Goal: Task Accomplishment & Management: Manage account settings

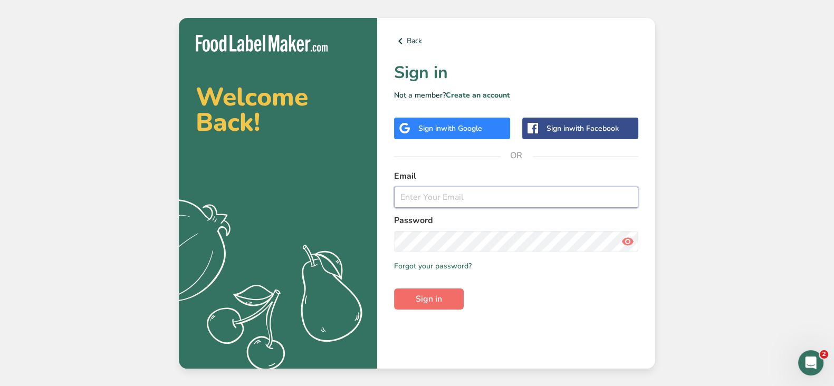
type input "[EMAIL_ADDRESS][DOMAIN_NAME]"
click at [451, 300] on button "Sign in" at bounding box center [429, 298] width 70 height 21
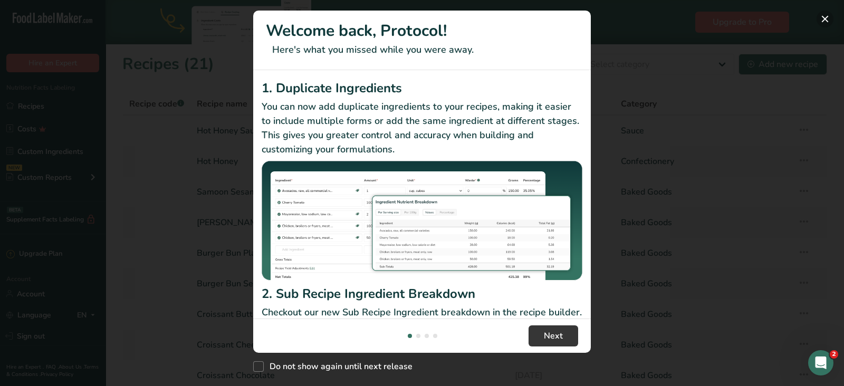
click at [822, 22] on button "New Features" at bounding box center [824, 19] width 17 height 17
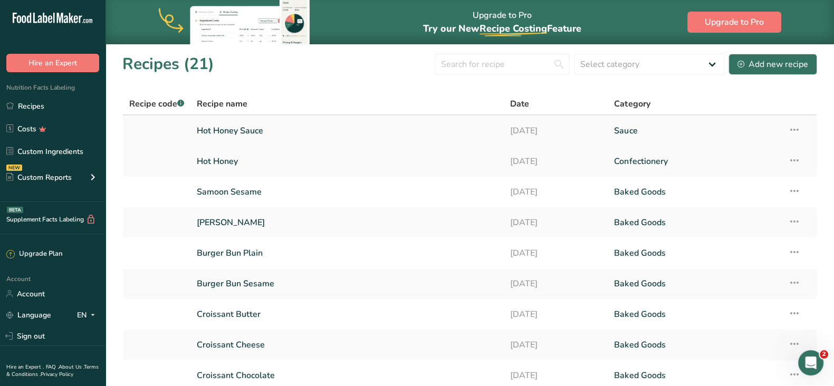
click at [796, 125] on icon at bounding box center [794, 129] width 13 height 19
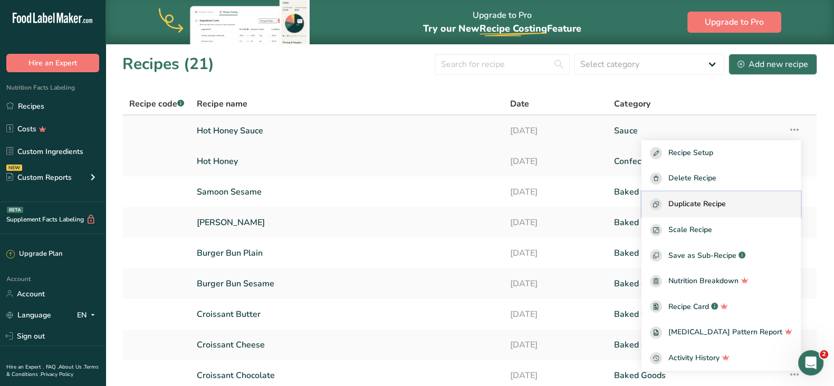
click at [747, 207] on div "Duplicate Recipe" at bounding box center [721, 204] width 142 height 12
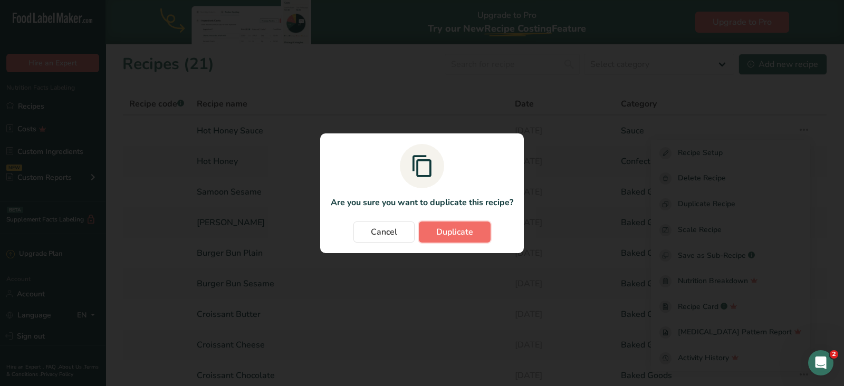
click at [452, 231] on span "Duplicate" at bounding box center [454, 232] width 37 height 13
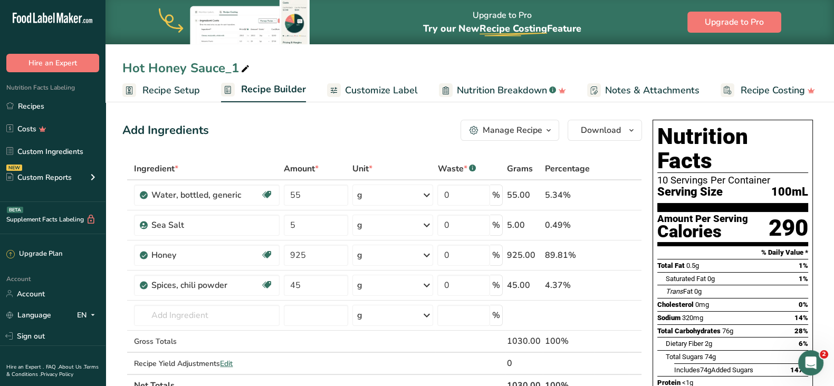
click at [158, 93] on span "Recipe Setup" at bounding box center [170, 90] width 57 height 14
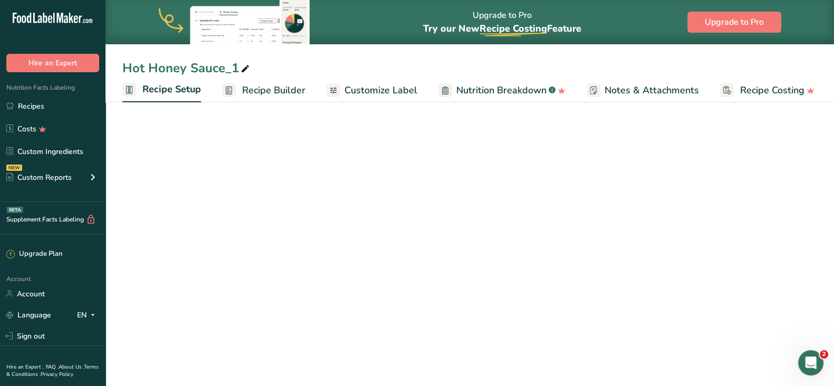
select select "17"
select select "22"
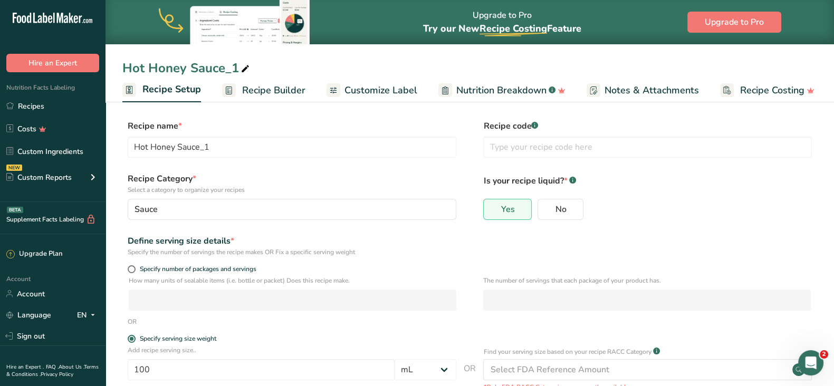
click at [257, 93] on span "Recipe Builder" at bounding box center [273, 90] width 63 height 14
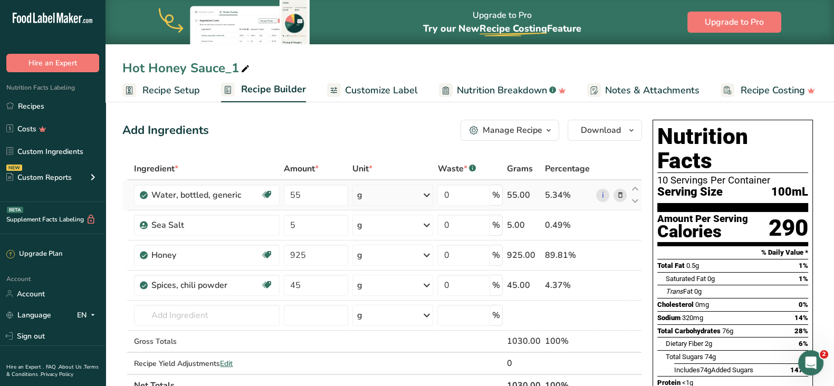
click at [620, 195] on icon at bounding box center [619, 195] width 7 height 11
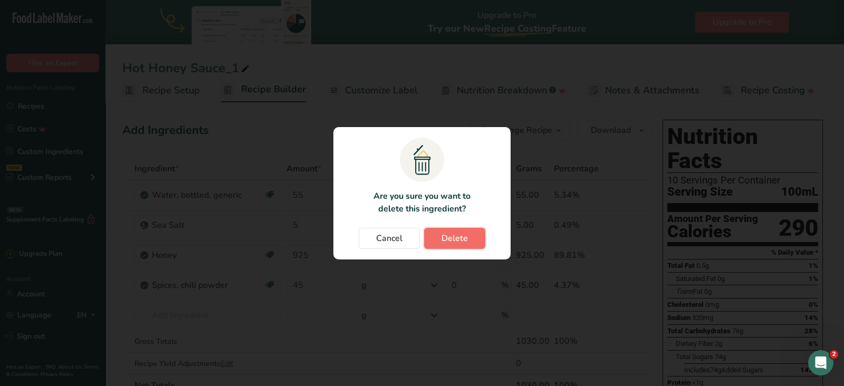
click at [452, 235] on span "Delete" at bounding box center [454, 238] width 26 height 13
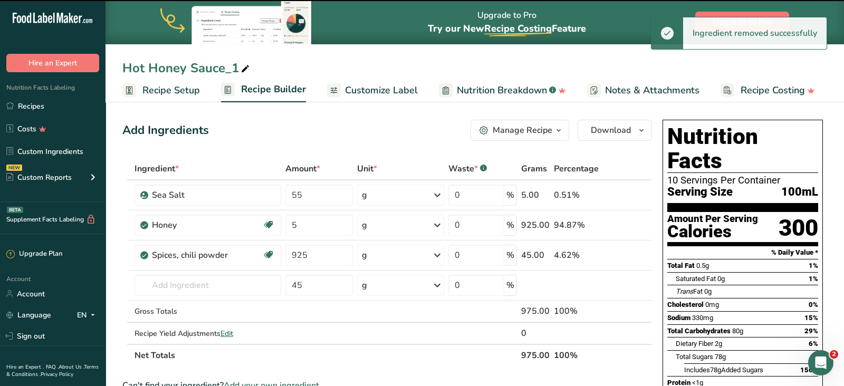
type input "5"
type input "925"
type input "45"
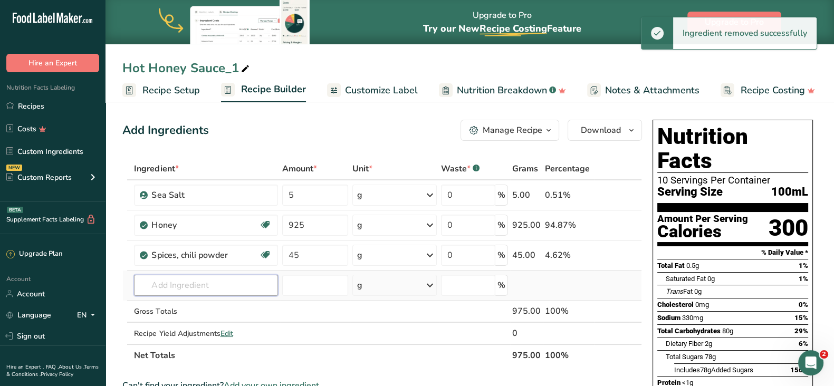
click at [169, 286] on input "text" at bounding box center [205, 285] width 143 height 21
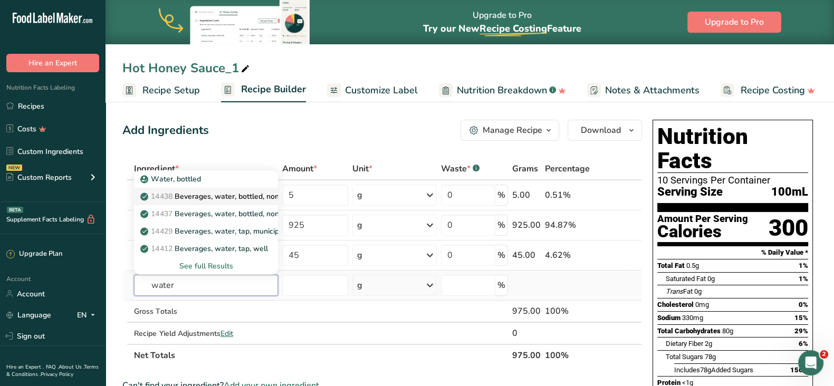
type input "water"
click at [245, 196] on p "14438 Beverages, water, bottled, non-carbonated, CRYSTAL GEYSER" at bounding box center [263, 196] width 243 height 11
type input "Beverages, water, bottled, non-carbonated, CRYSTAL GEYSER"
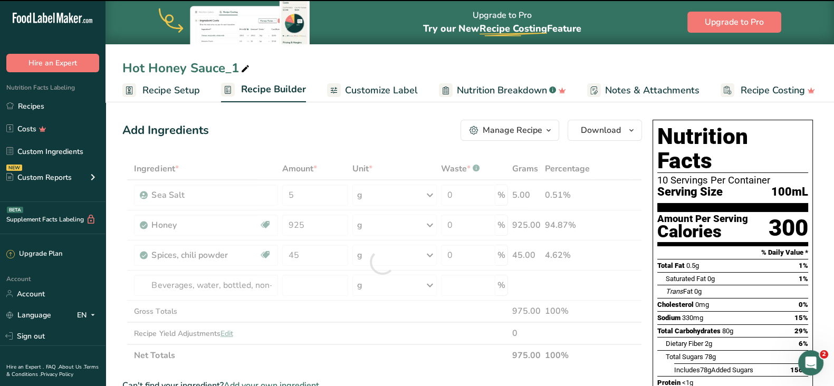
type input "0"
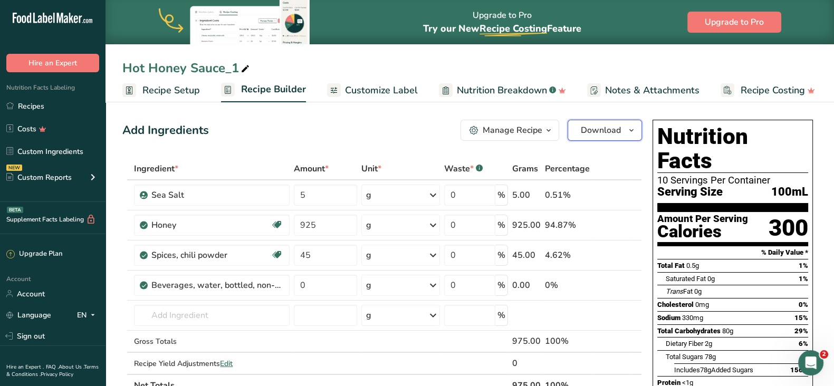
click at [603, 128] on span "Download" at bounding box center [601, 130] width 40 height 13
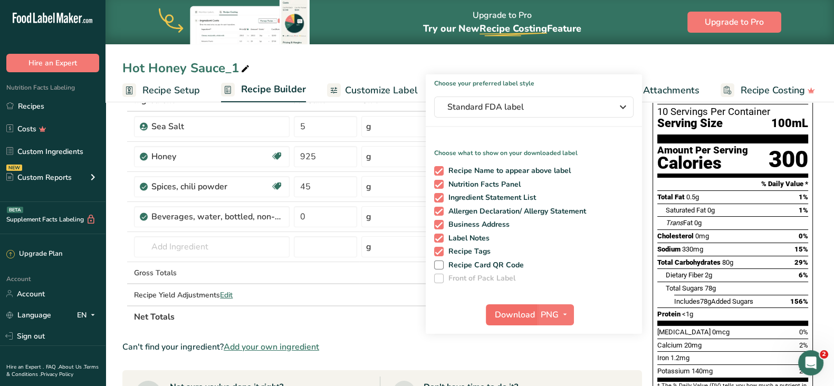
scroll to position [76, 0]
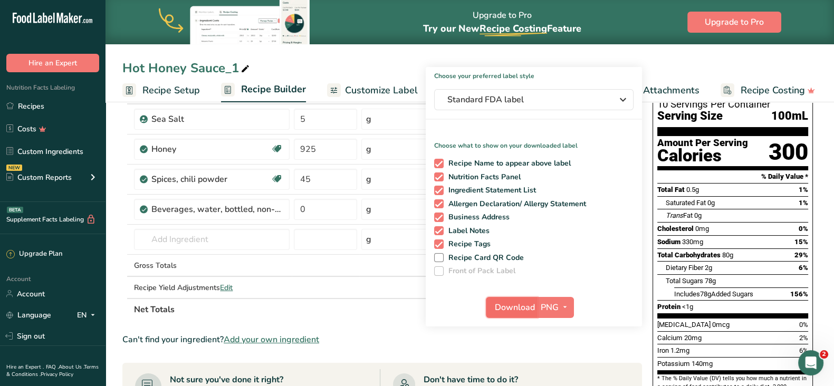
click at [532, 307] on span "Download" at bounding box center [515, 307] width 40 height 13
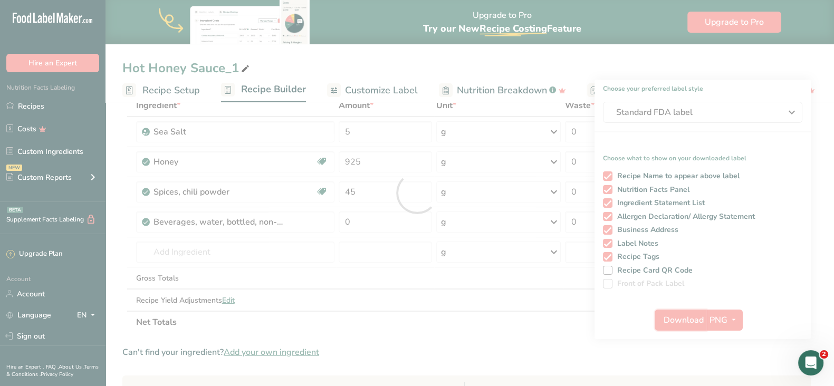
scroll to position [0, 0]
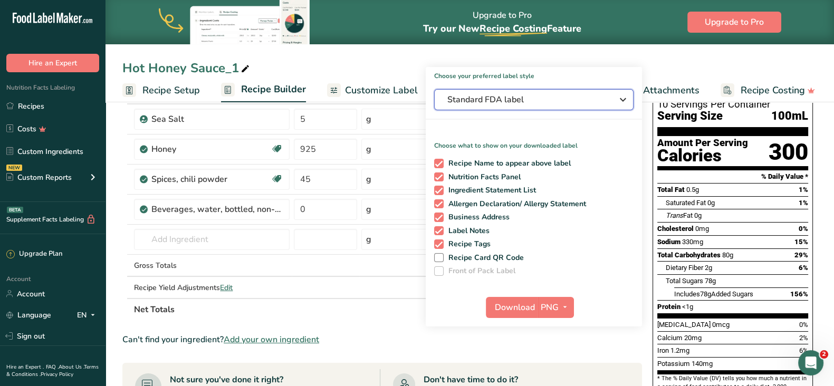
click at [566, 99] on span "Standard FDA label" at bounding box center [526, 99] width 158 height 13
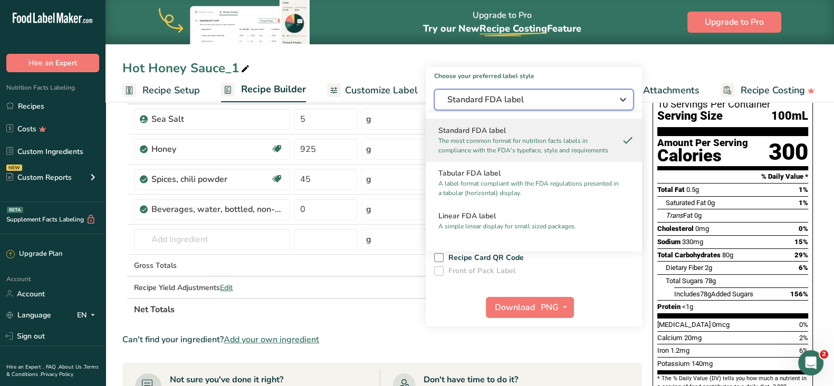
click at [566, 99] on span "Standard FDA label" at bounding box center [526, 99] width 158 height 13
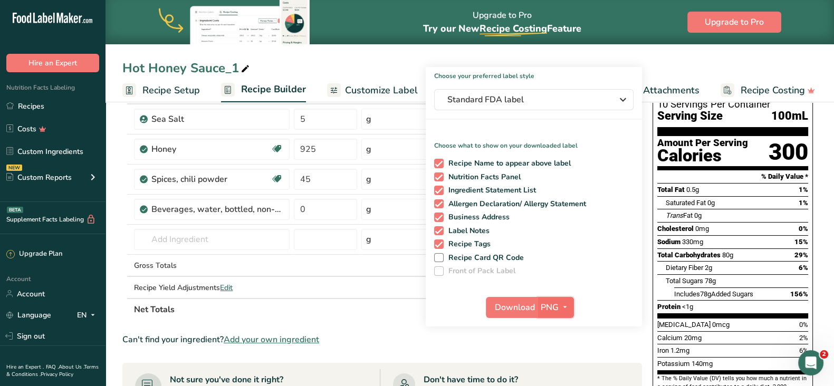
click at [567, 304] on icon "button" at bounding box center [565, 307] width 8 height 13
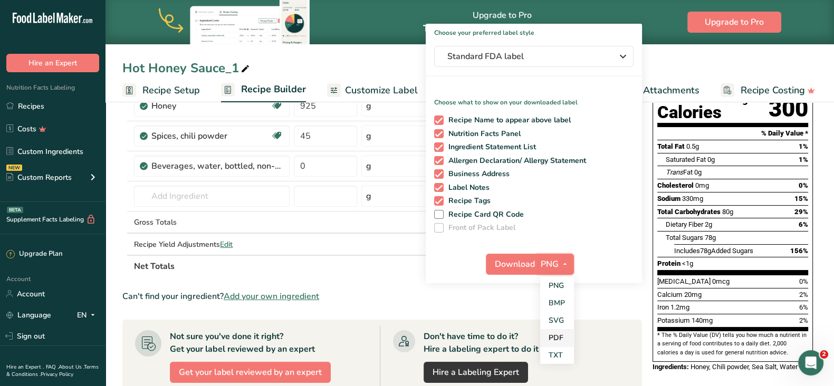
scroll to position [121, 0]
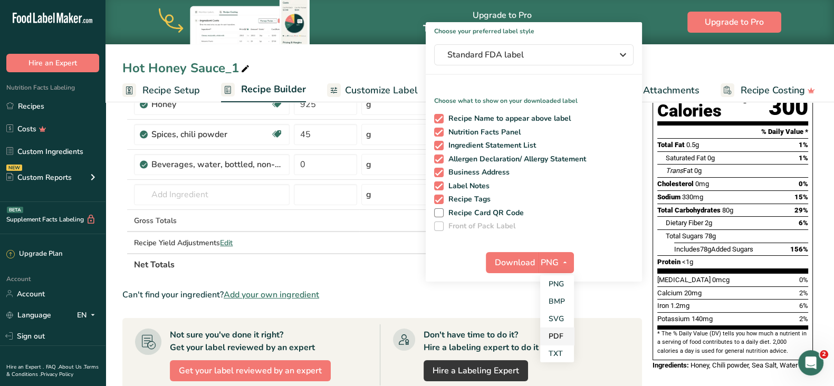
click at [561, 334] on link "PDF" at bounding box center [557, 335] width 34 height 17
click at [522, 261] on span "Download" at bounding box center [515, 262] width 40 height 13
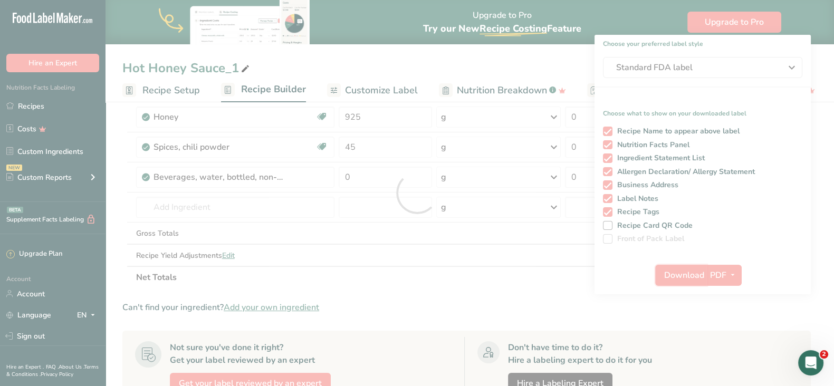
scroll to position [0, 0]
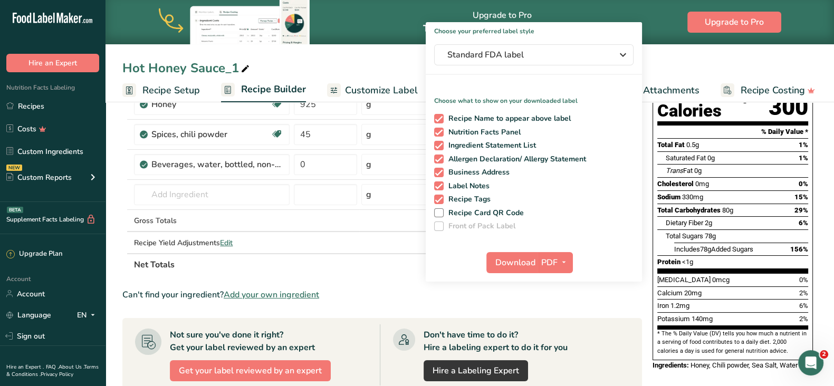
click at [396, 45] on div "Hot Honey Sauce_1 Recipe Setup Recipe Builder Customize Label Nutrition Breakdo…" at bounding box center [469, 51] width 728 height 102
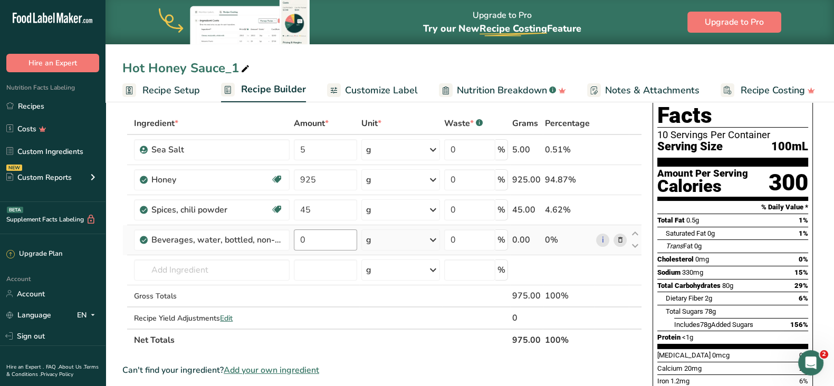
scroll to position [43, 0]
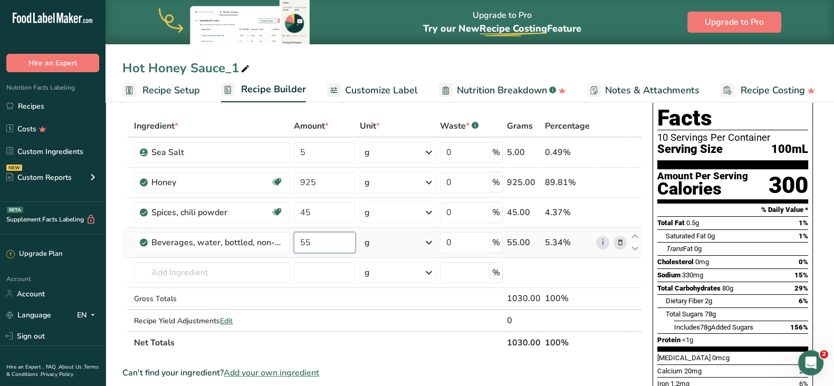
drag, startPoint x: 332, startPoint y: 242, endPoint x: 320, endPoint y: 244, distance: 12.3
click at [332, 242] on input "55" at bounding box center [325, 242] width 62 height 21
type input "55"
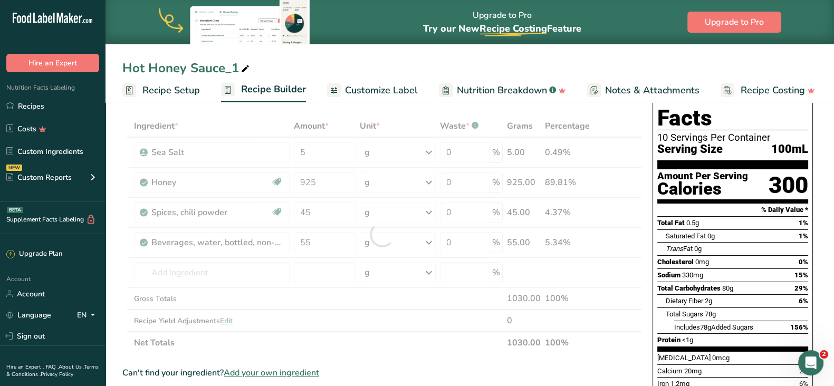
click at [118, 253] on section "Add Ingredients Manage Recipe Delete Recipe Duplicate Recipe Scale Recipe Save …" at bounding box center [469, 391] width 728 height 671
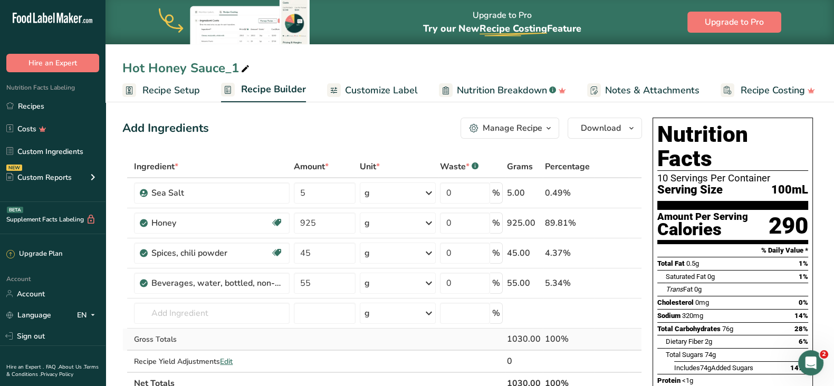
scroll to position [0, 0]
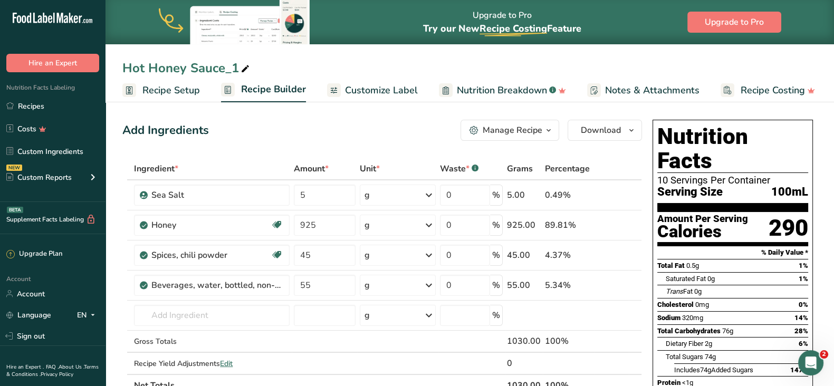
click at [183, 92] on span "Recipe Setup" at bounding box center [170, 90] width 57 height 14
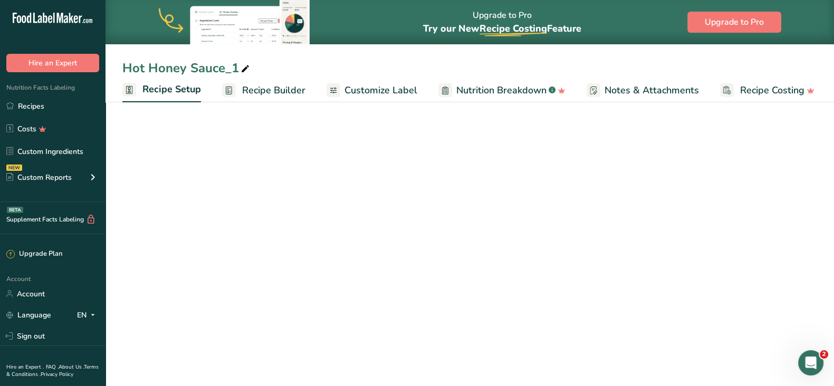
select select "17"
select select "22"
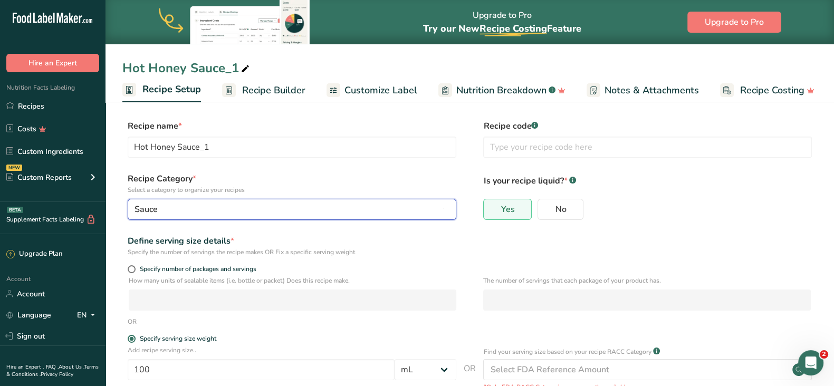
click at [197, 212] on div "Sauce" at bounding box center [288, 209] width 308 height 13
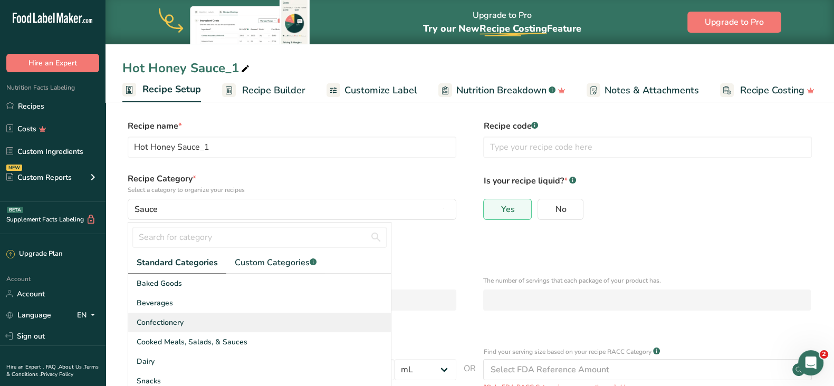
click at [186, 317] on div "Confectionery" at bounding box center [259, 323] width 263 height 20
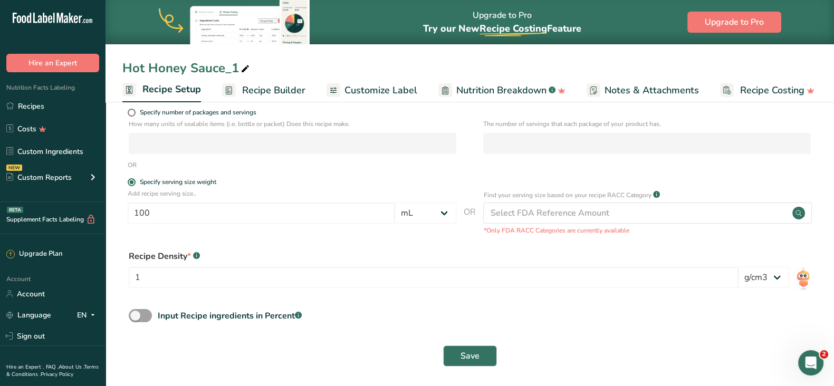
scroll to position [158, 0]
click at [292, 93] on span "Recipe Builder" at bounding box center [273, 90] width 63 height 14
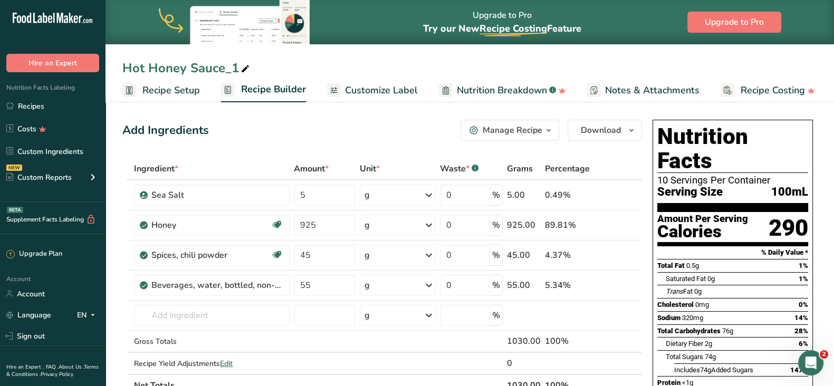
click at [166, 92] on span "Recipe Setup" at bounding box center [170, 90] width 57 height 14
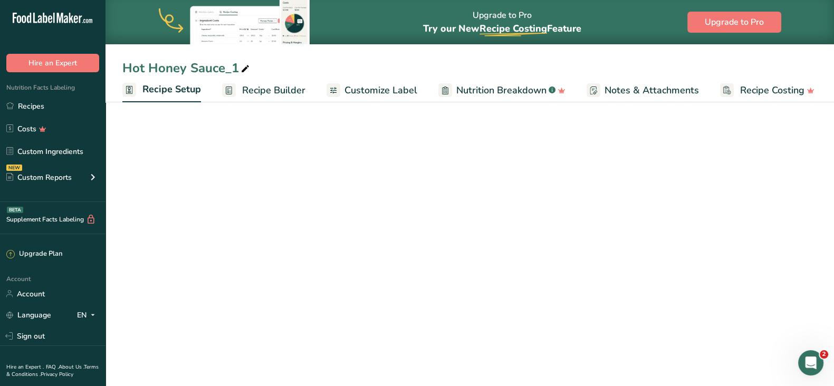
select select "17"
select select "22"
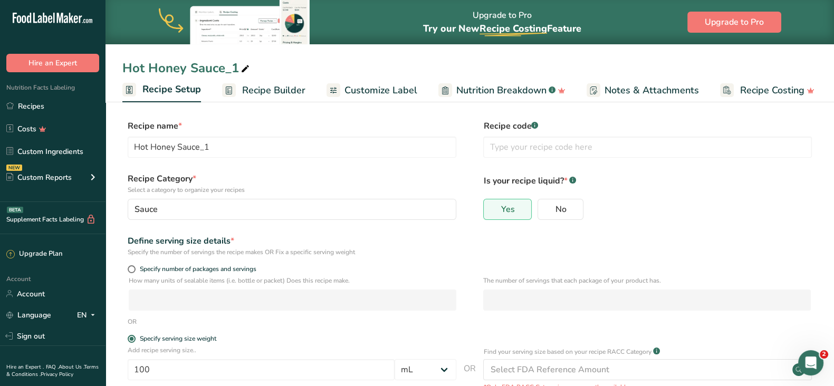
click at [272, 92] on span "Recipe Builder" at bounding box center [273, 90] width 63 height 14
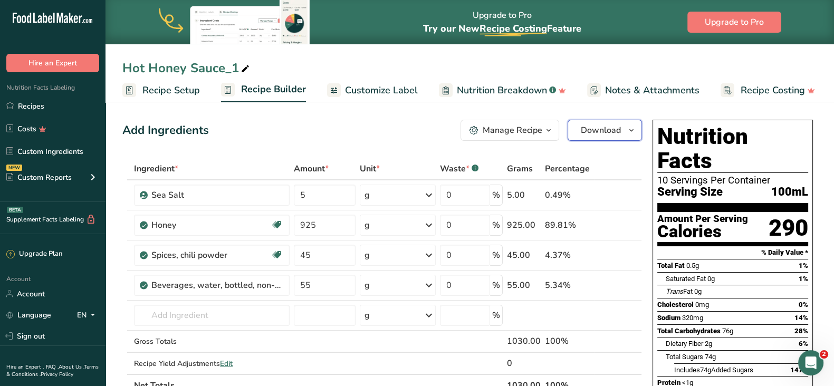
click at [619, 134] on span "Download" at bounding box center [601, 130] width 40 height 13
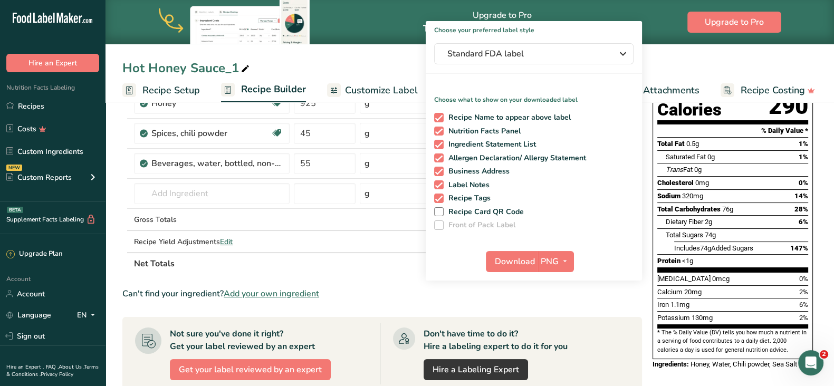
scroll to position [127, 0]
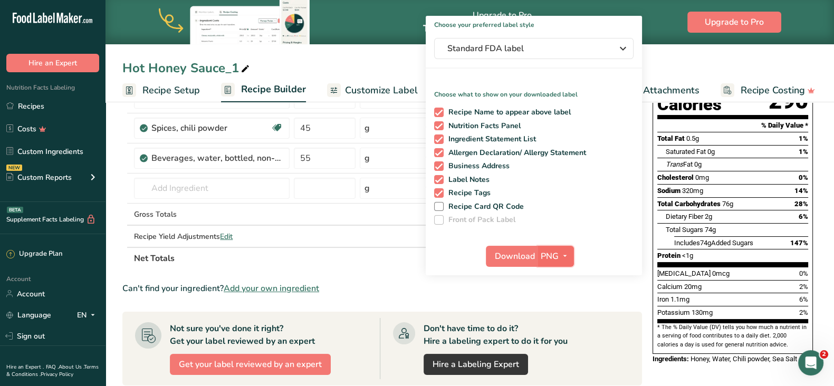
click at [561, 254] on icon "button" at bounding box center [565, 255] width 8 height 13
click at [554, 325] on link "PDF" at bounding box center [557, 329] width 34 height 17
click at [512, 254] on span "Download" at bounding box center [515, 256] width 40 height 13
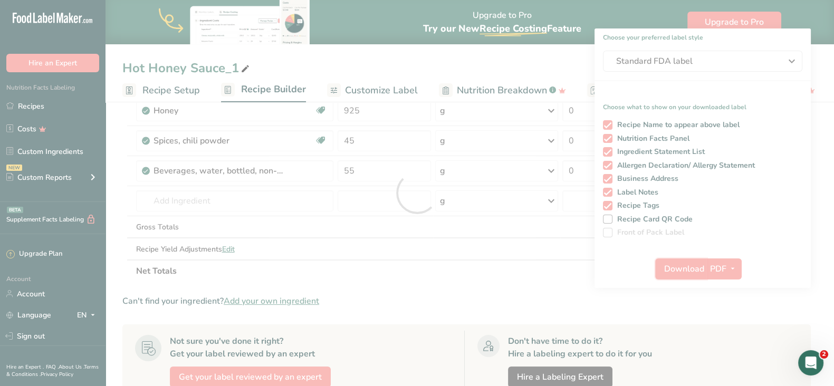
scroll to position [0, 0]
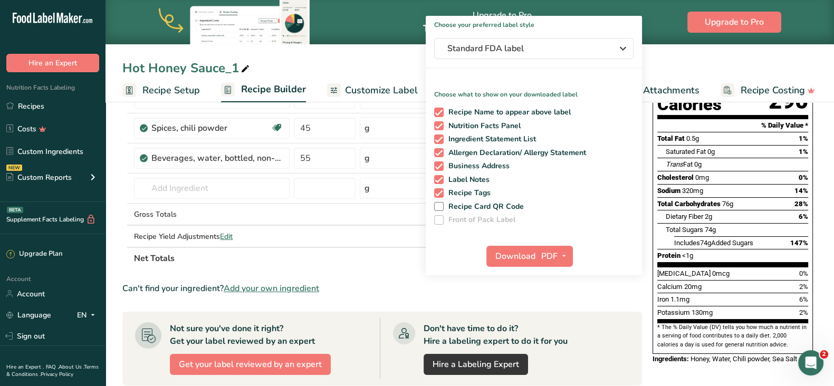
click at [111, 221] on section "Add Ingredients Manage Recipe Delete Recipe Duplicate Recipe Scale Recipe Save …" at bounding box center [469, 307] width 728 height 671
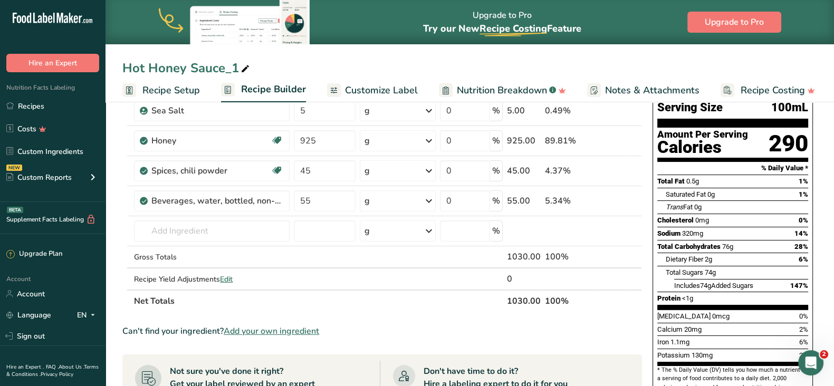
scroll to position [87, 0]
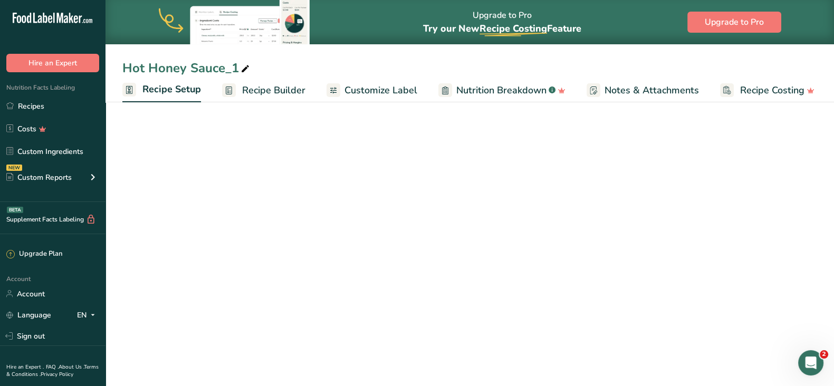
select select "17"
select select "22"
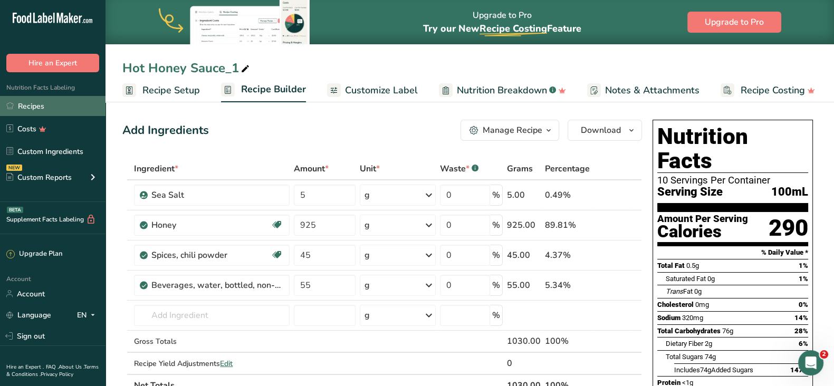
click at [46, 107] on link "Recipes" at bounding box center [52, 106] width 105 height 20
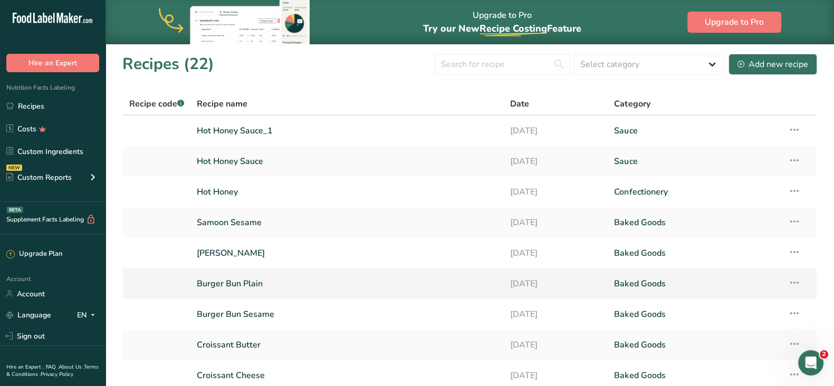
drag, startPoint x: 227, startPoint y: 191, endPoint x: 407, endPoint y: 268, distance: 196.1
click at [227, 192] on link "Hot Honey" at bounding box center [347, 192] width 300 height 22
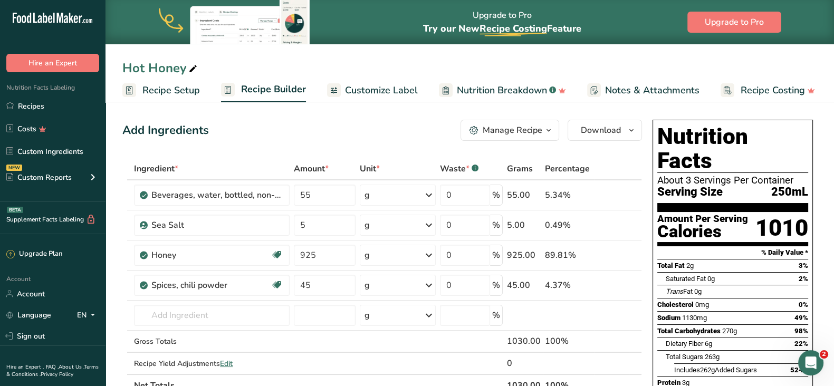
click at [174, 89] on span "Recipe Setup" at bounding box center [170, 90] width 57 height 14
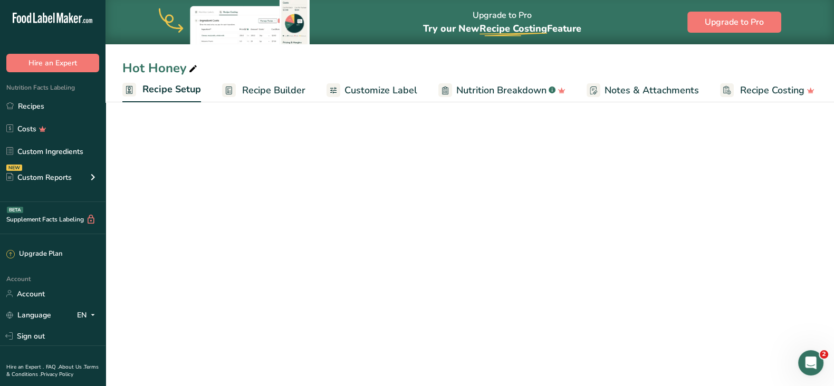
select select "17"
select select "22"
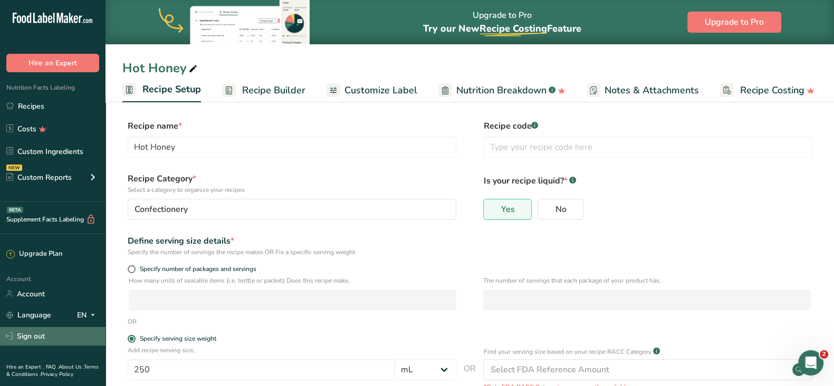
click at [45, 334] on link "Sign out" at bounding box center [52, 336] width 105 height 18
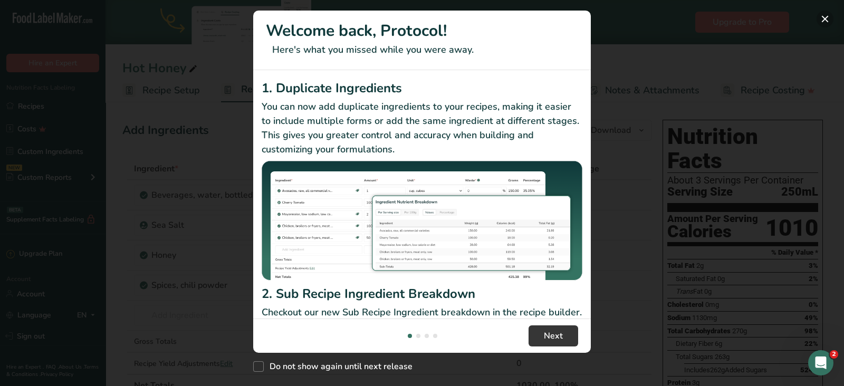
click at [828, 20] on button "New Features" at bounding box center [824, 19] width 17 height 17
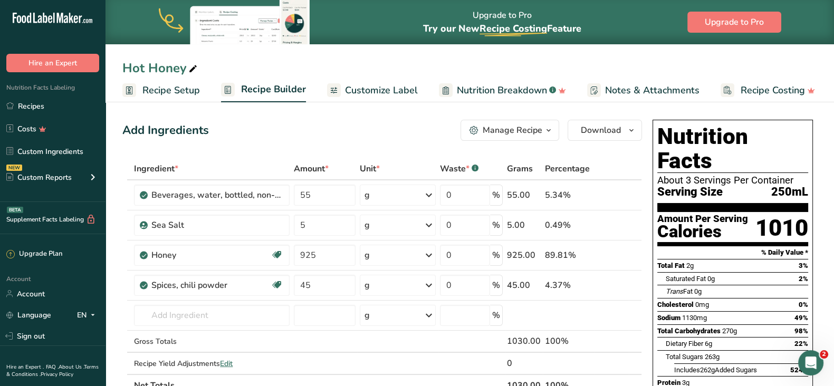
click at [180, 88] on span "Recipe Setup" at bounding box center [170, 90] width 57 height 14
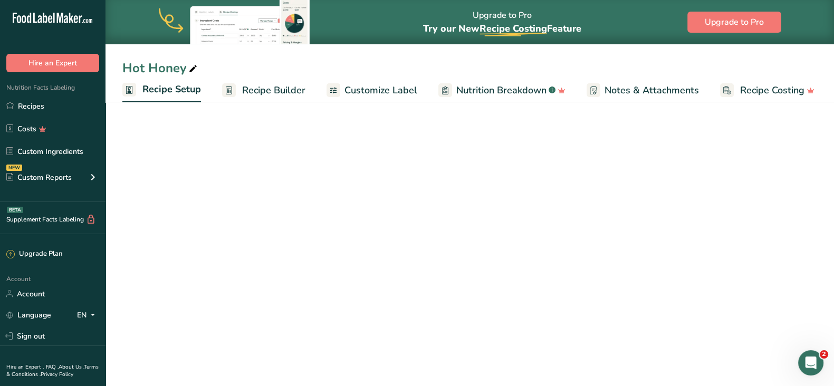
select select "17"
select select "22"
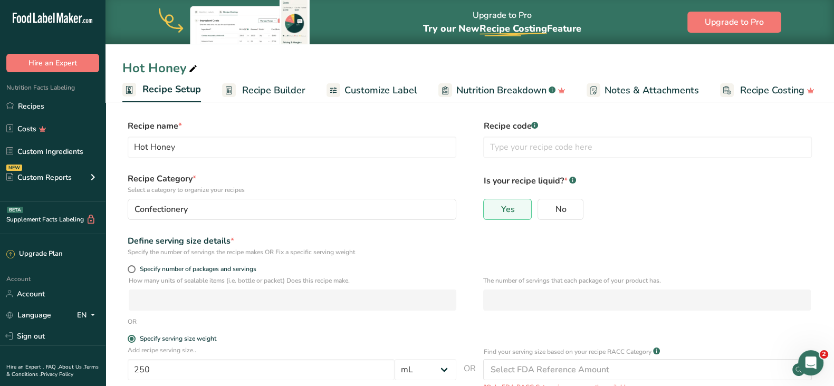
click at [271, 82] on link "Recipe Builder" at bounding box center [263, 91] width 83 height 24
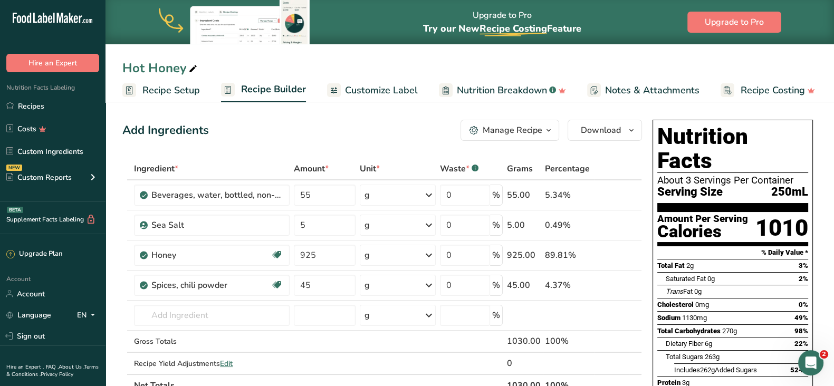
click at [165, 91] on span "Recipe Setup" at bounding box center [170, 90] width 57 height 14
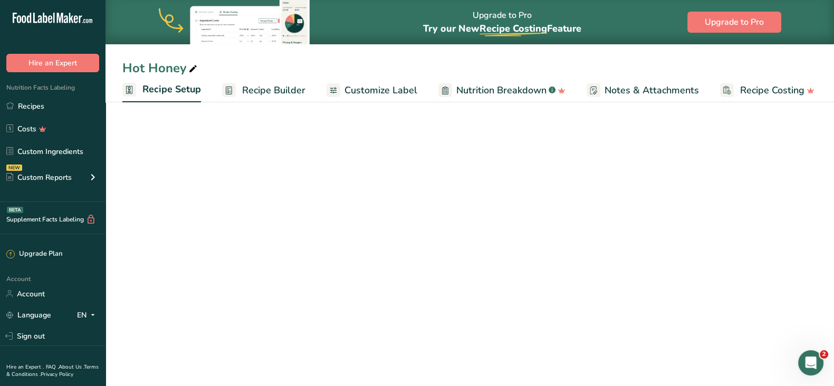
select select "17"
select select "22"
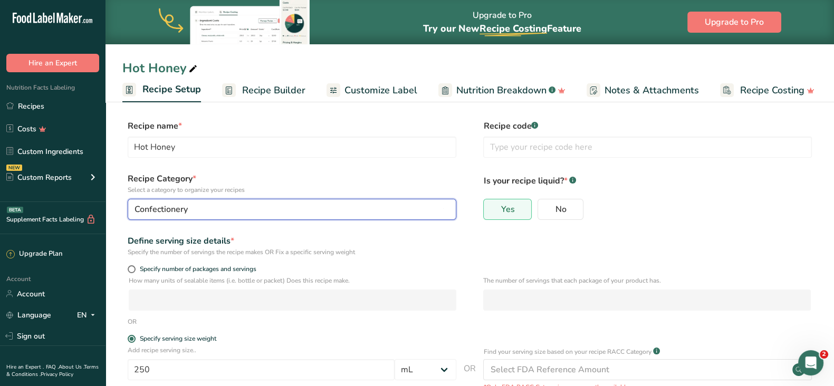
click at [221, 202] on button "Confectionery" at bounding box center [292, 209] width 329 height 21
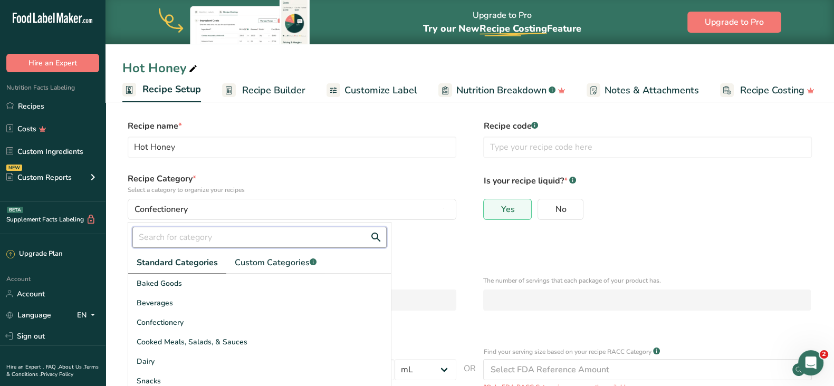
click at [235, 240] on input "text" at bounding box center [259, 237] width 254 height 21
type input "sauce"
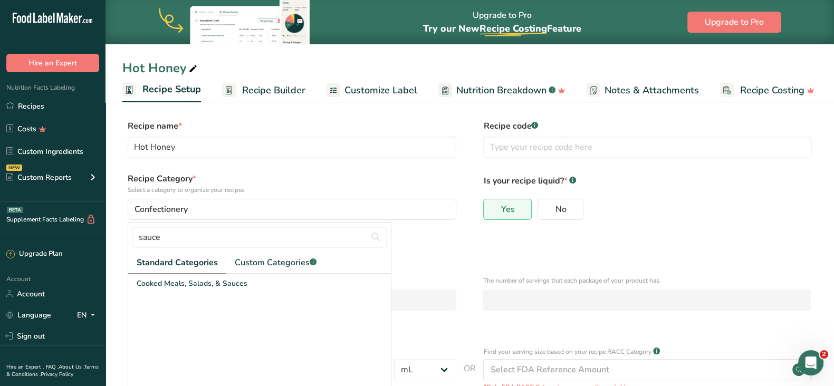
click at [121, 238] on section "Recipe name * Hot Honey Recipe code .a-a{fill:#347362;}.b-a{fill:#fff;} Recipe …" at bounding box center [469, 323] width 728 height 448
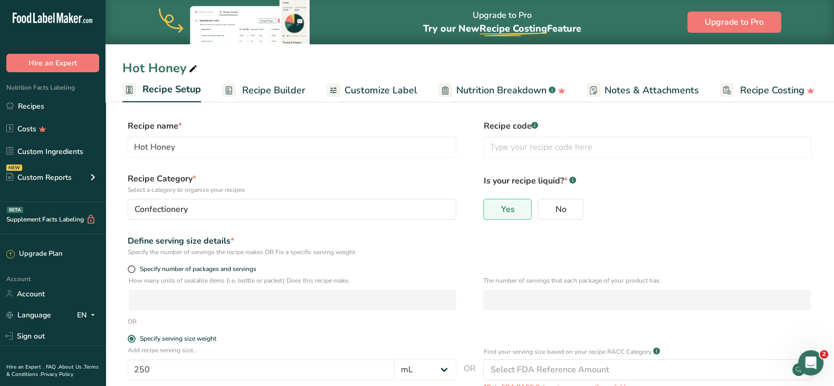
click at [259, 86] on span "Recipe Builder" at bounding box center [273, 90] width 63 height 14
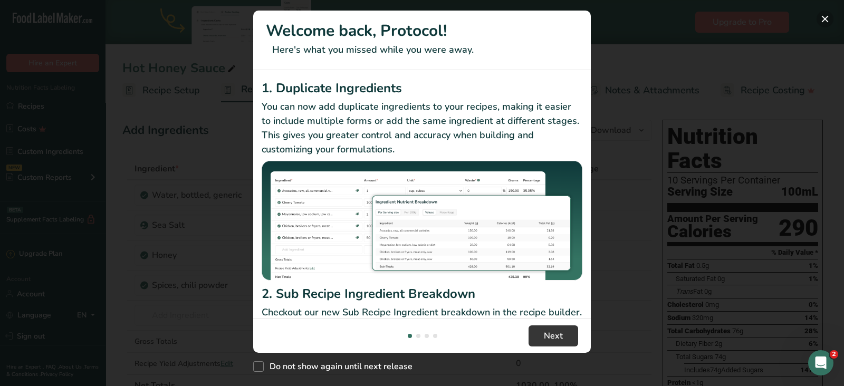
click at [824, 17] on button "New Features" at bounding box center [824, 19] width 17 height 17
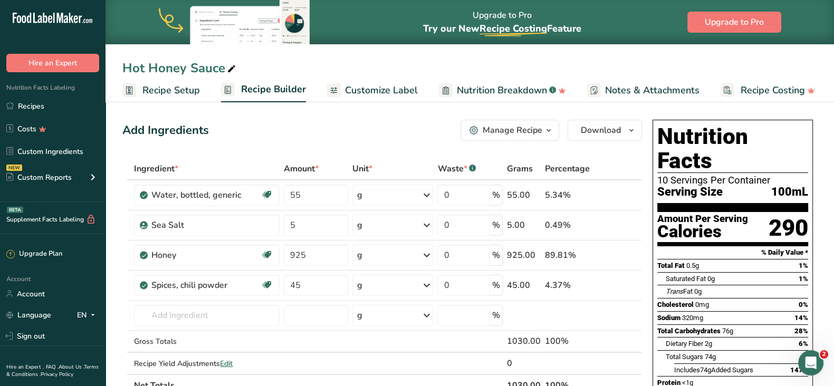
click at [171, 89] on span "Recipe Setup" at bounding box center [170, 90] width 57 height 14
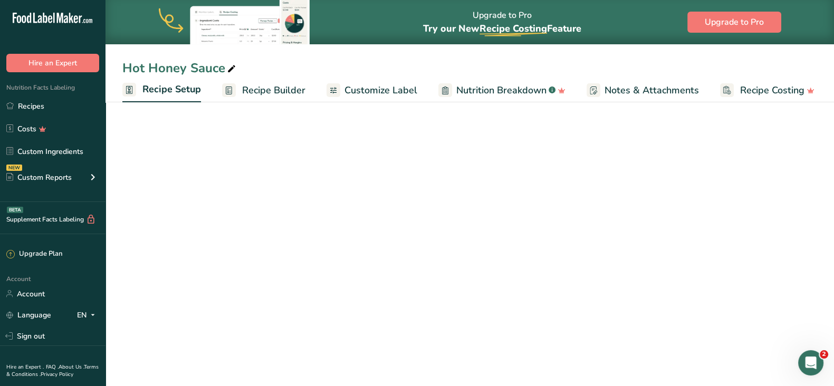
select select "17"
select select "22"
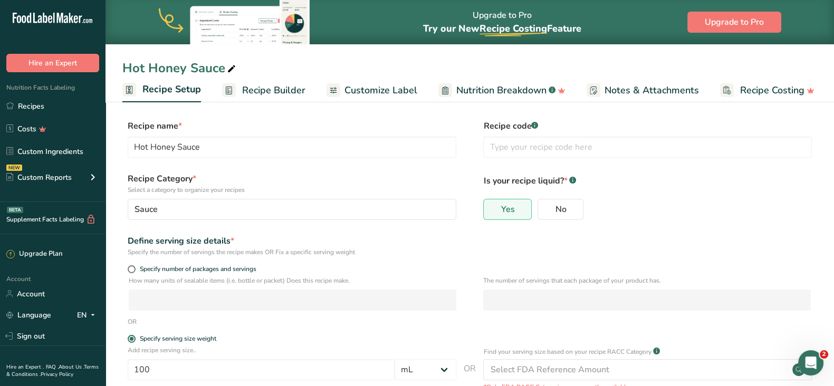
click at [282, 86] on span "Recipe Builder" at bounding box center [273, 90] width 63 height 14
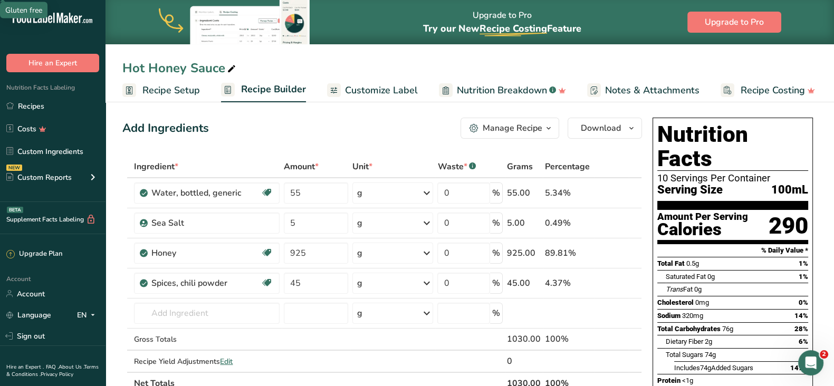
scroll to position [3, 0]
click at [184, 89] on span "Recipe Setup" at bounding box center [170, 90] width 57 height 14
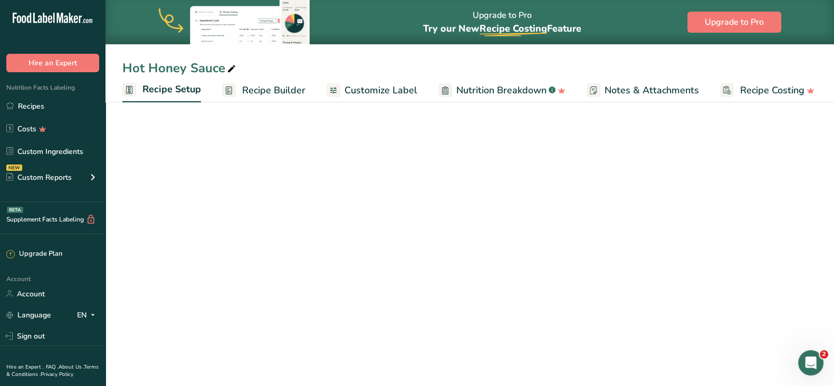
select select "17"
select select "22"
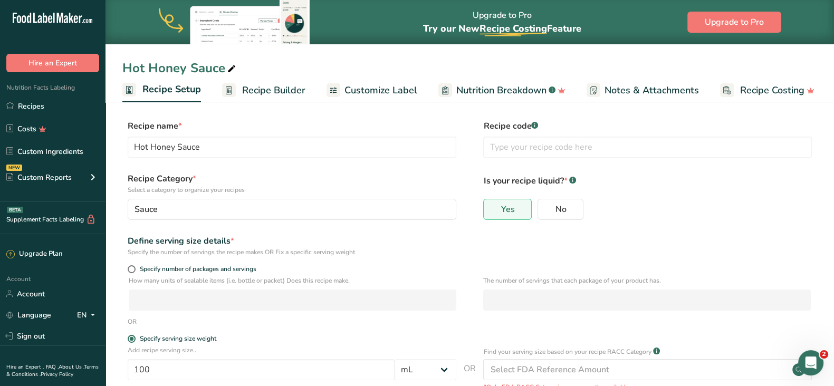
click at [289, 84] on span "Recipe Builder" at bounding box center [273, 90] width 63 height 14
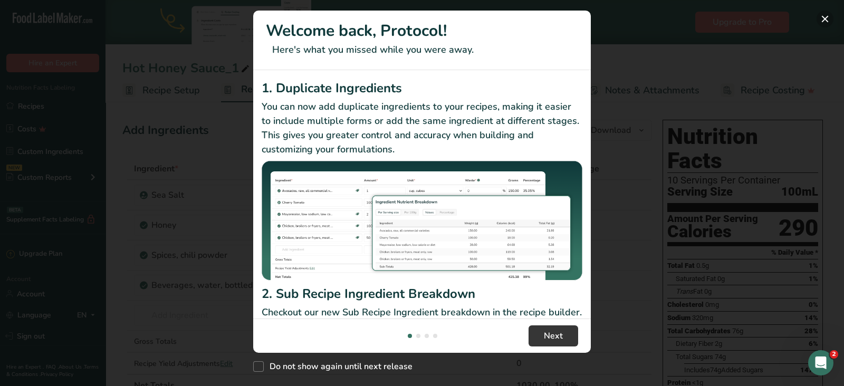
click at [825, 14] on button "New Features" at bounding box center [824, 19] width 17 height 17
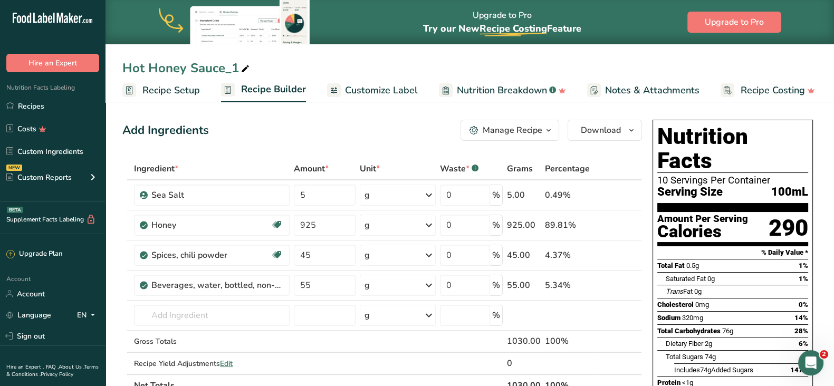
click at [170, 88] on span "Recipe Setup" at bounding box center [170, 90] width 57 height 14
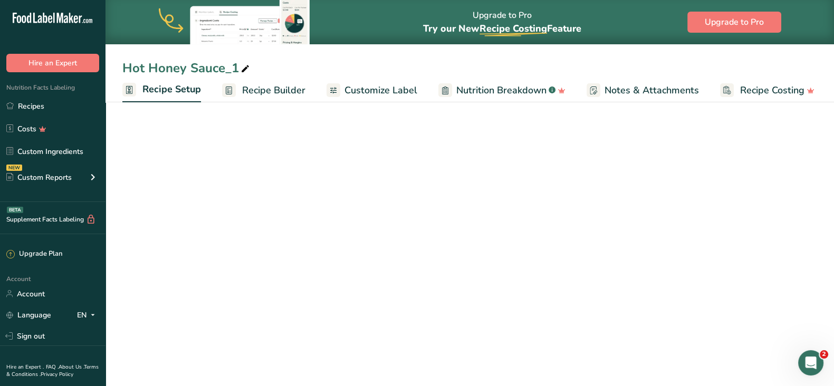
select select "17"
select select "22"
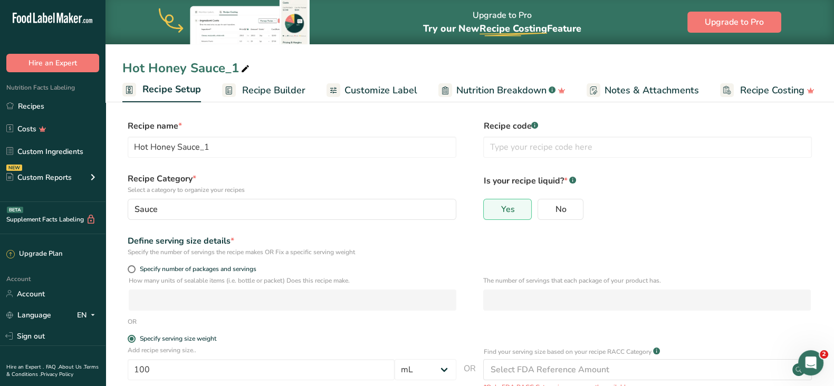
click at [288, 93] on span "Recipe Builder" at bounding box center [273, 90] width 63 height 14
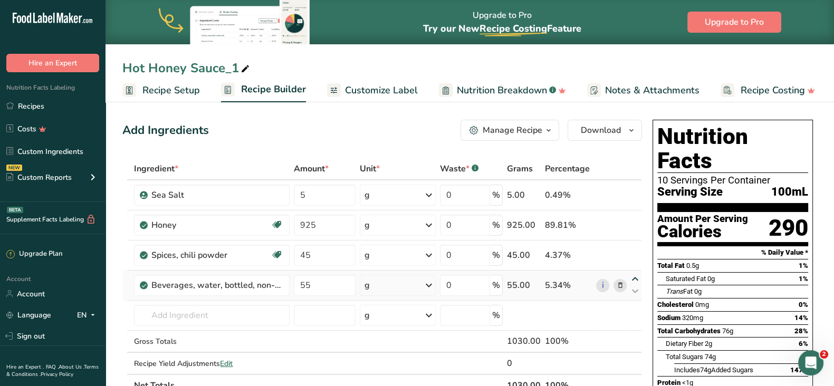
click at [635, 276] on icon at bounding box center [635, 279] width 13 height 8
type input "55"
type input "45"
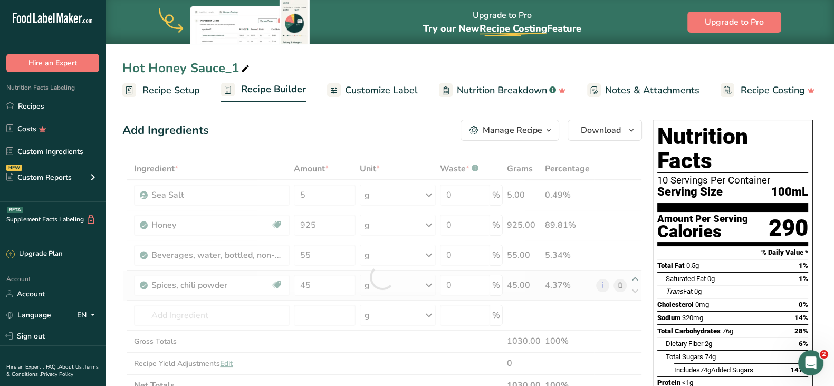
click at [635, 276] on div "Ingredient * Amount * Unit * Waste * .a-a{fill:#347362;}.b-a{fill:#fff;} Grams …" at bounding box center [381, 277] width 519 height 239
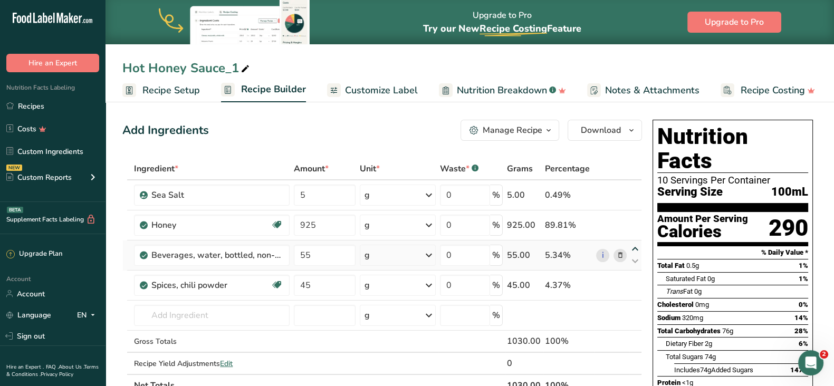
click at [636, 248] on icon at bounding box center [635, 249] width 13 height 8
type input "55"
type input "925"
click at [635, 247] on icon at bounding box center [635, 249] width 13 height 8
type input "925"
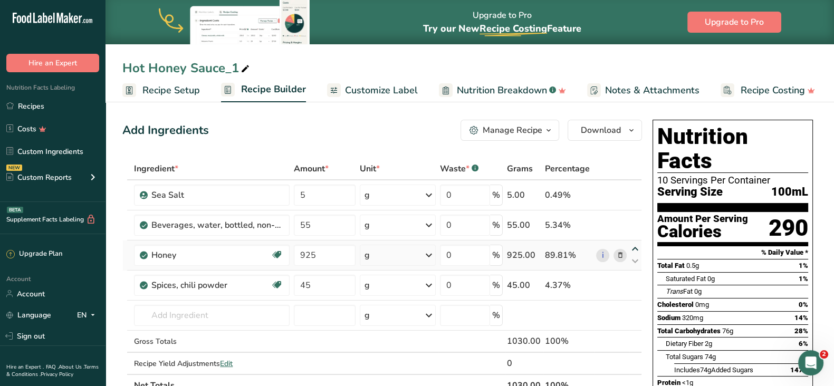
type input "55"
click at [634, 246] on icon at bounding box center [635, 249] width 13 height 8
type input "55"
type input "925"
click at [638, 217] on icon at bounding box center [635, 219] width 13 height 8
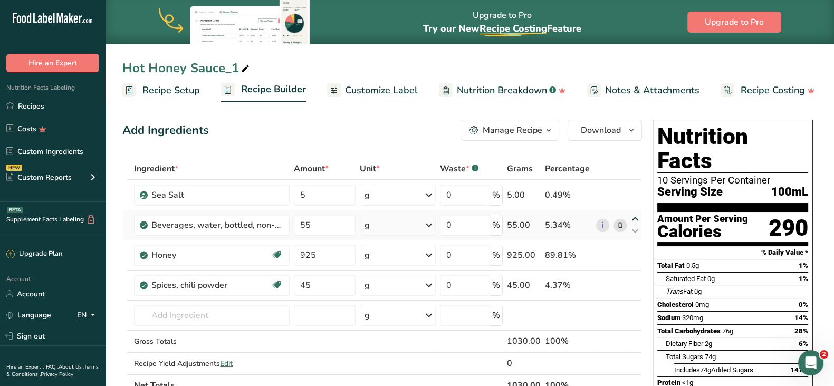
type input "55"
type input "5"
